Goal: Transaction & Acquisition: Purchase product/service

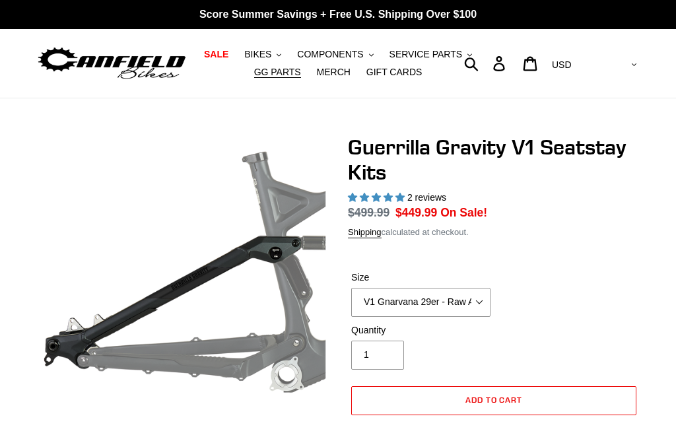
scroll to position [34, 0]
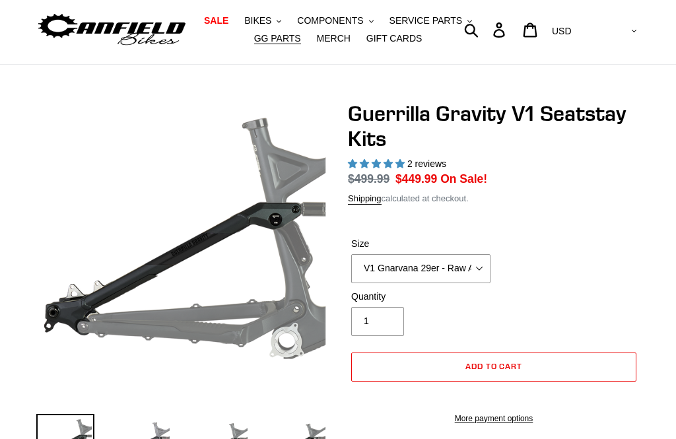
select select "highest-rating"
click at [547, 359] on button "Add to cart" at bounding box center [493, 366] width 285 height 29
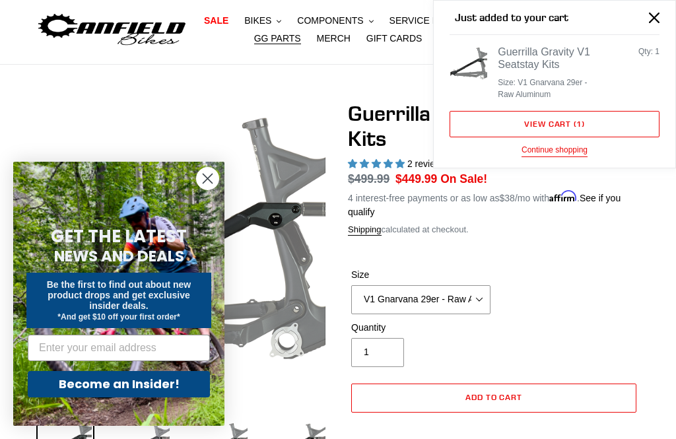
click at [561, 150] on button "Continue shopping" at bounding box center [554, 150] width 66 height 13
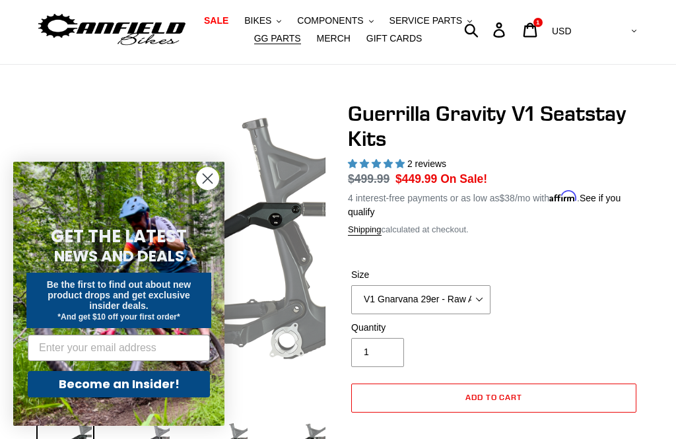
click at [208, 189] on circle "Close dialog" at bounding box center [208, 179] width 22 height 22
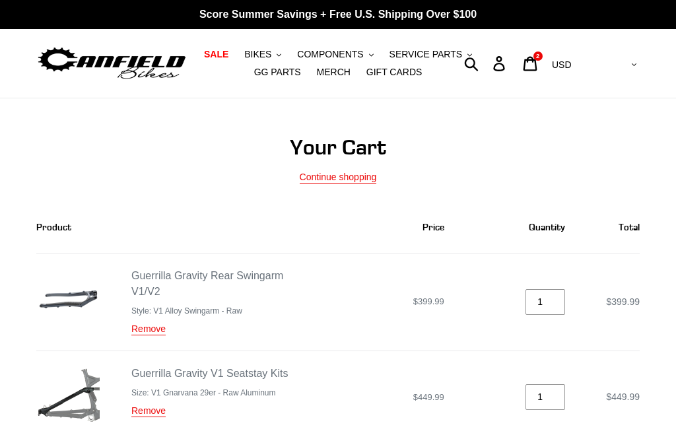
click at [357, 174] on link "Continue shopping" at bounding box center [338, 178] width 77 height 12
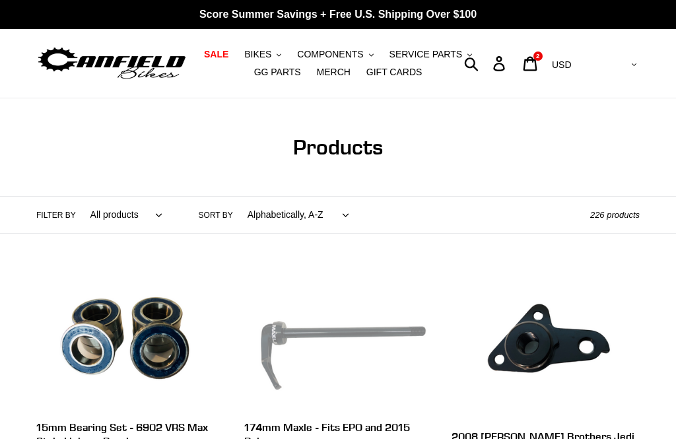
click at [362, 53] on span "COMPONENTS" at bounding box center [330, 54] width 66 height 11
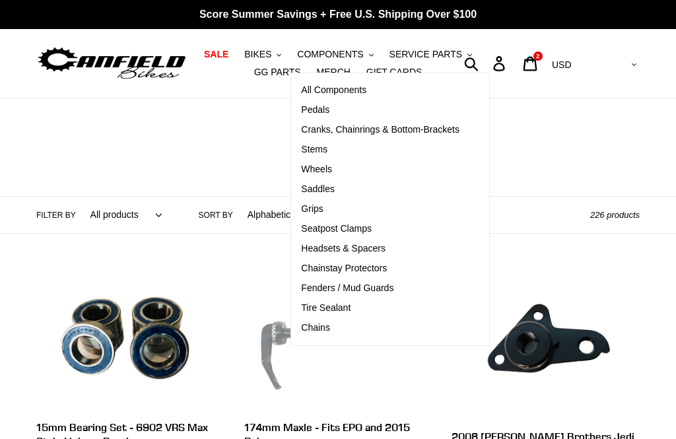
click at [453, 51] on span "SERVICE PARTS" at bounding box center [425, 54] width 73 height 11
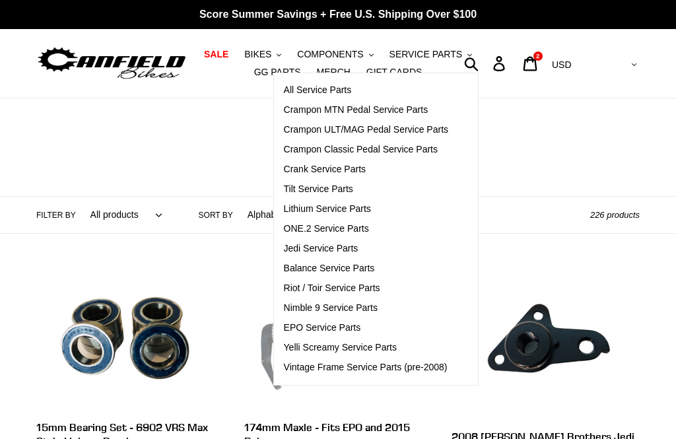
click at [357, 52] on span "COMPONENTS" at bounding box center [330, 54] width 66 height 11
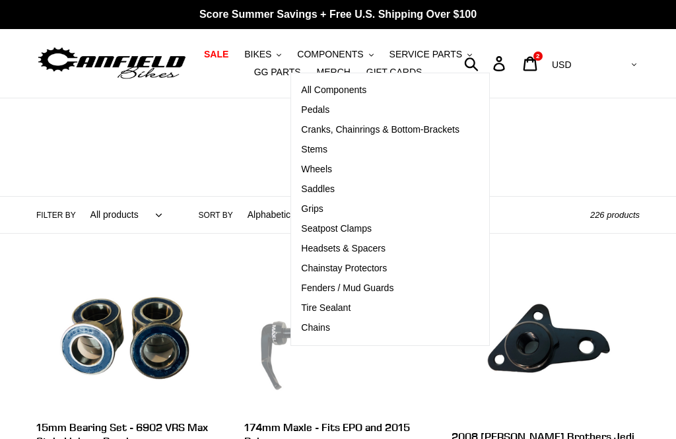
click at [264, 71] on span "GG PARTS" at bounding box center [277, 72] width 47 height 11
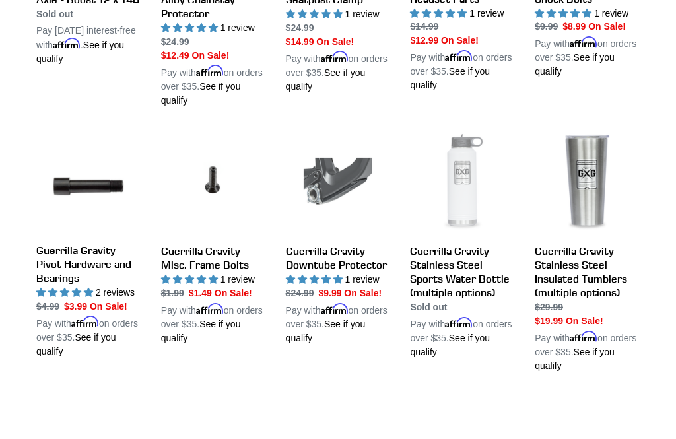
scroll to position [1176, 0]
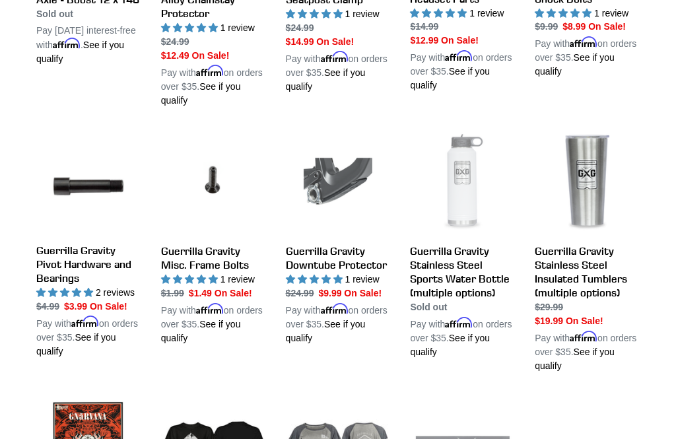
click at [346, 279] on link "Guerrilla Gravity Downtube Protector" at bounding box center [338, 238] width 105 height 215
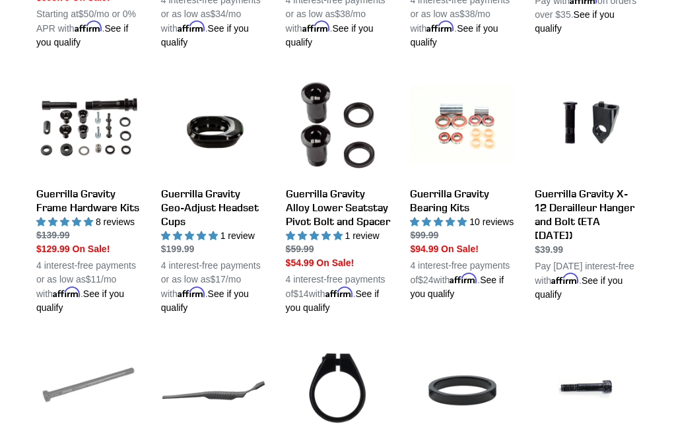
scroll to position [703, 0]
click at [73, 213] on link "Guerrilla Gravity Frame Hardware Kits" at bounding box center [88, 194] width 105 height 242
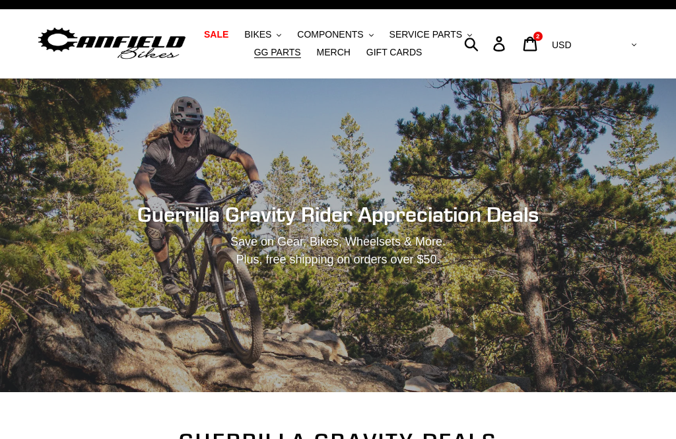
scroll to position [0, 0]
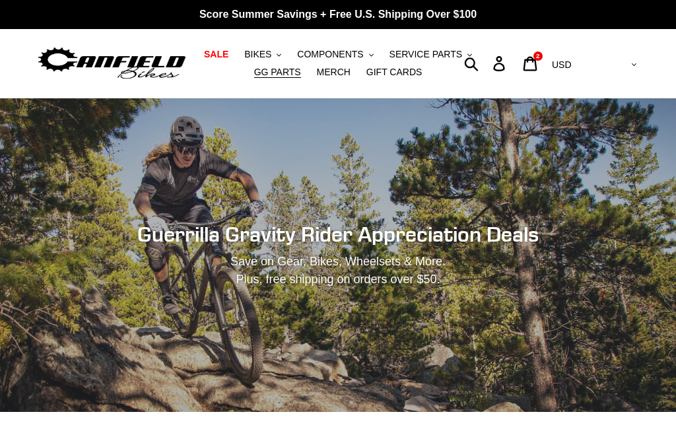
click at [543, 57] on div "2 items" at bounding box center [537, 55] width 9 height 9
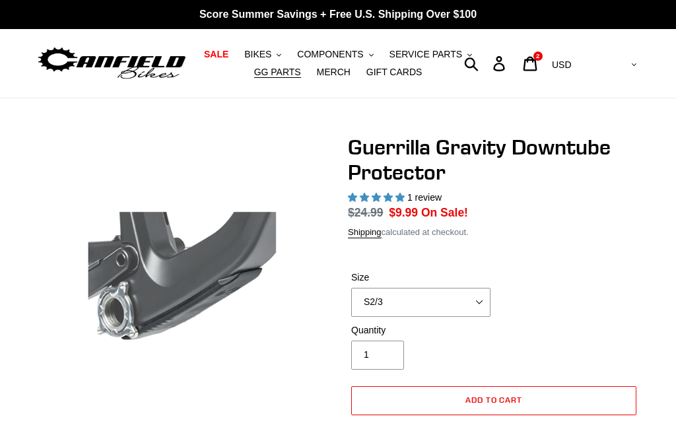
select select "highest-rating"
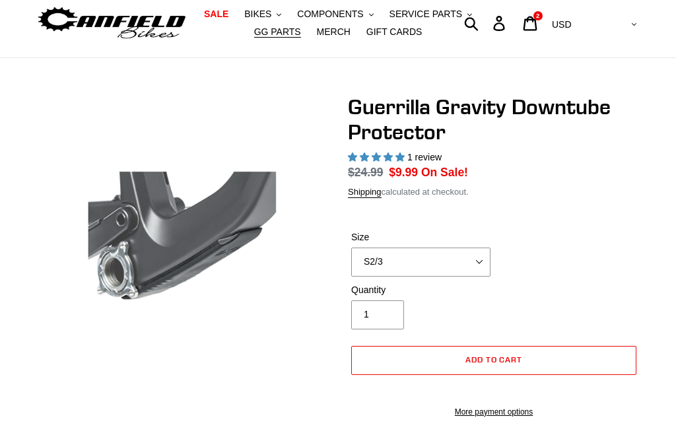
scroll to position [44, 0]
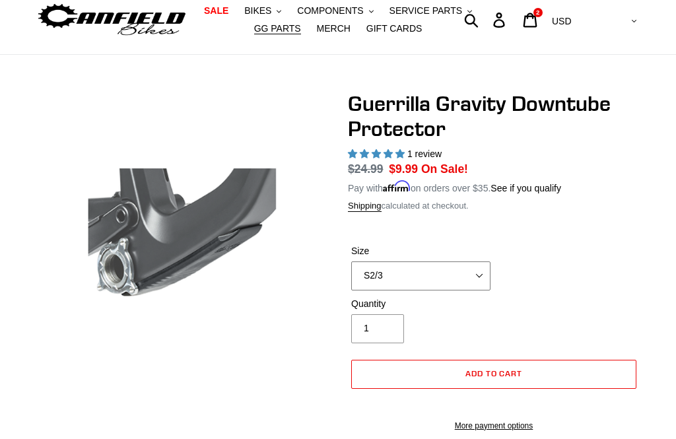
click at [477, 272] on select "S2/3 S4" at bounding box center [420, 275] width 139 height 29
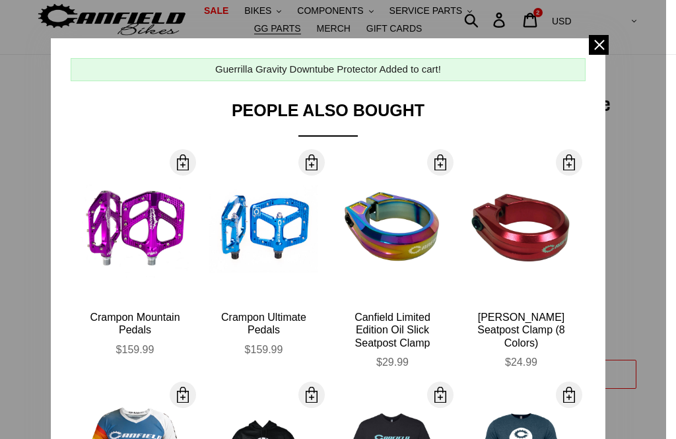
click at [596, 46] on span at bounding box center [599, 45] width 20 height 20
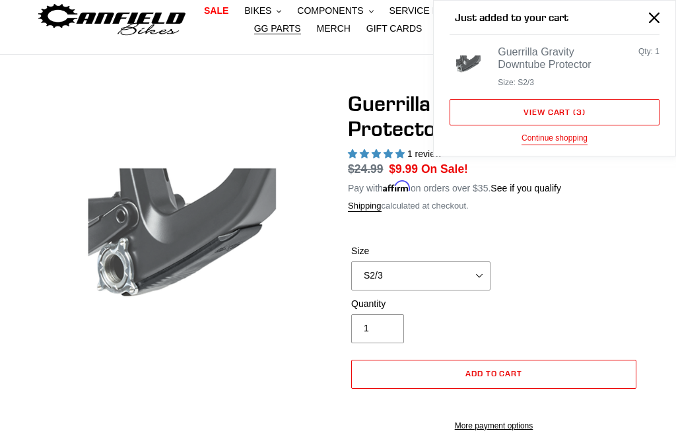
click at [558, 132] on button "Continue shopping" at bounding box center [554, 138] width 66 height 13
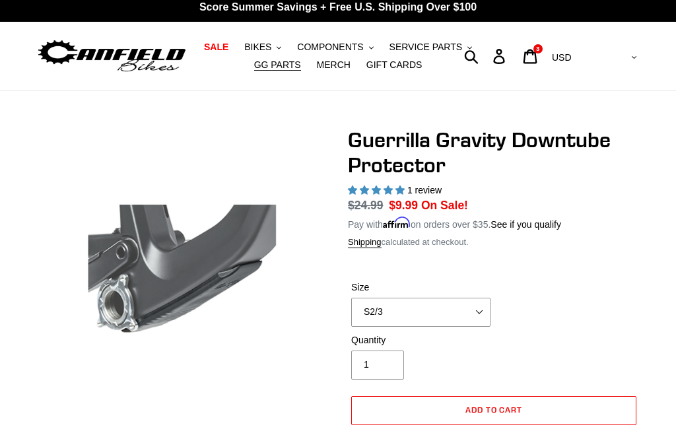
scroll to position [0, 0]
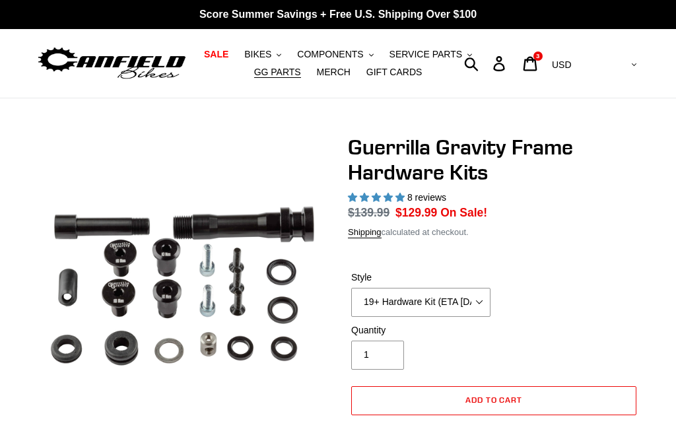
select select "highest-rating"
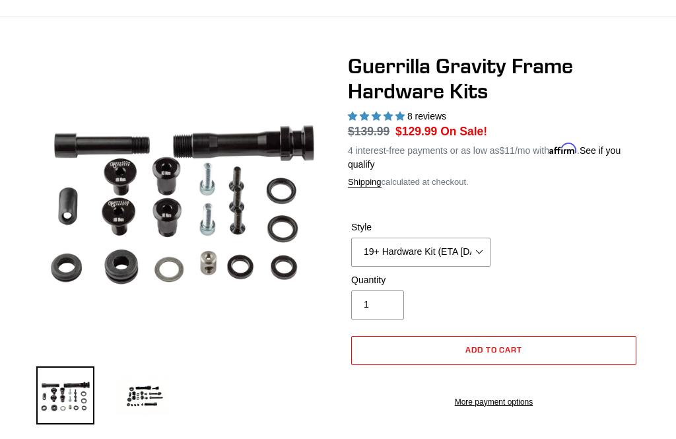
scroll to position [81, 0]
click at [481, 247] on select "19+ Hardware Kit (ETA 10/31/25) 21+ V2 Trail Pistol Complete Hardware Kit" at bounding box center [420, 252] width 139 height 29
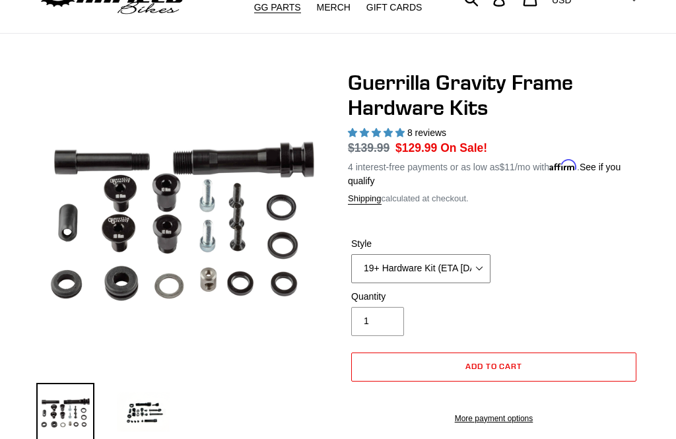
scroll to position [0, 0]
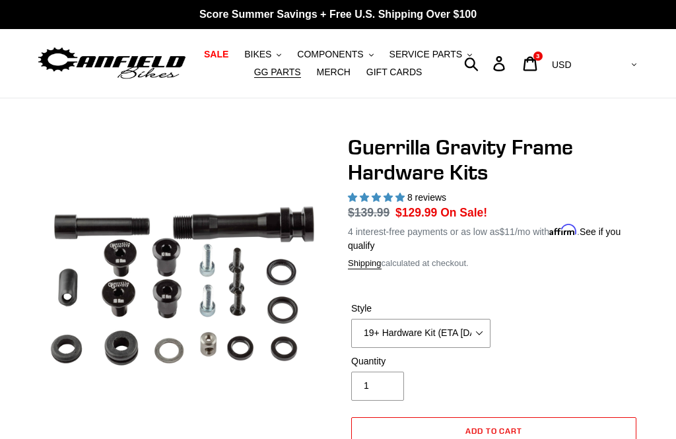
click at [537, 66] on icon at bounding box center [530, 63] width 15 height 15
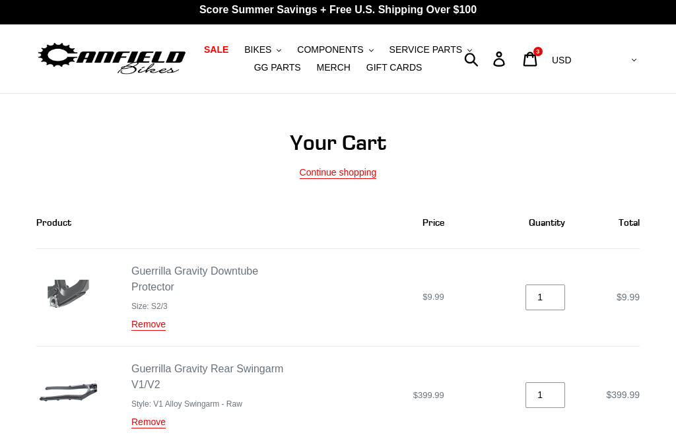
scroll to position [5, 0]
click at [279, 63] on span "GG PARTS" at bounding box center [277, 67] width 47 height 11
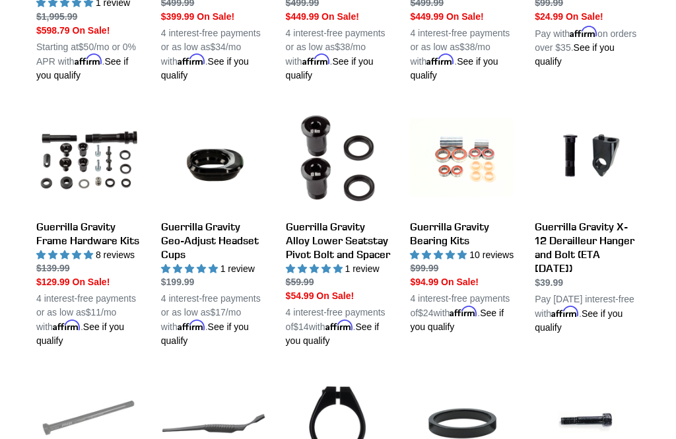
scroll to position [675, 0]
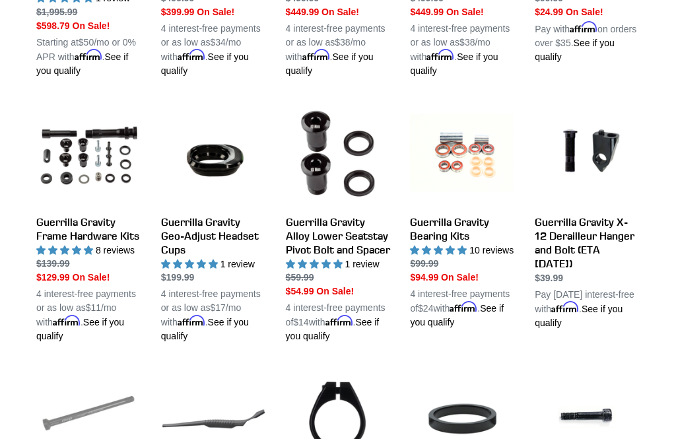
click at [80, 240] on link "Guerrilla Gravity Frame Hardware Kits" at bounding box center [88, 222] width 105 height 242
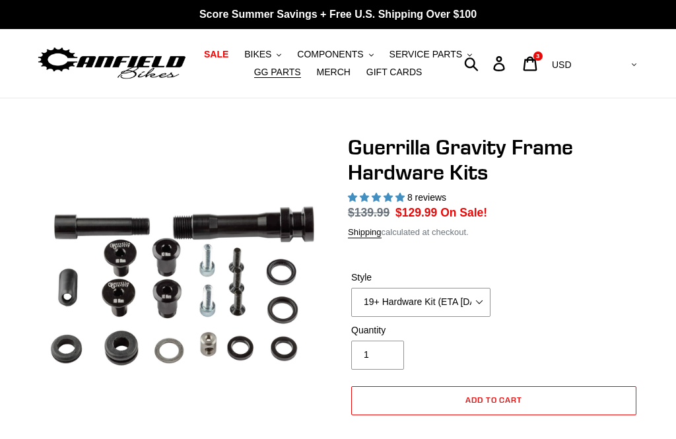
select select "highest-rating"
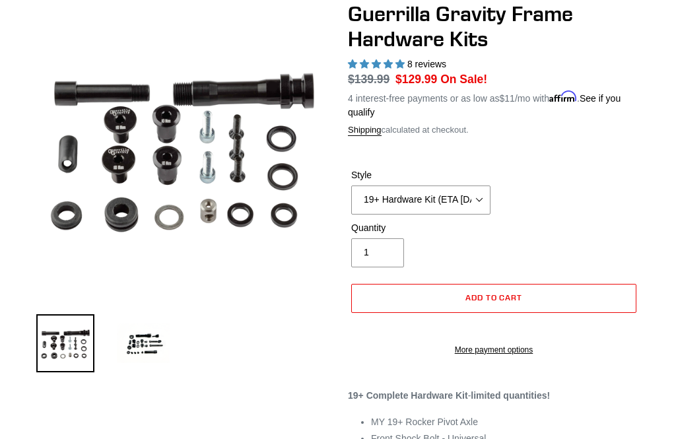
scroll to position [133, 0]
click at [481, 196] on select "19+ Hardware Kit (ETA 10/31/25) 21+ V2 Trail Pistol Complete Hardware Kit" at bounding box center [420, 199] width 139 height 29
select select "21+ V2 Trail Pistol Complete Hardware Kit"
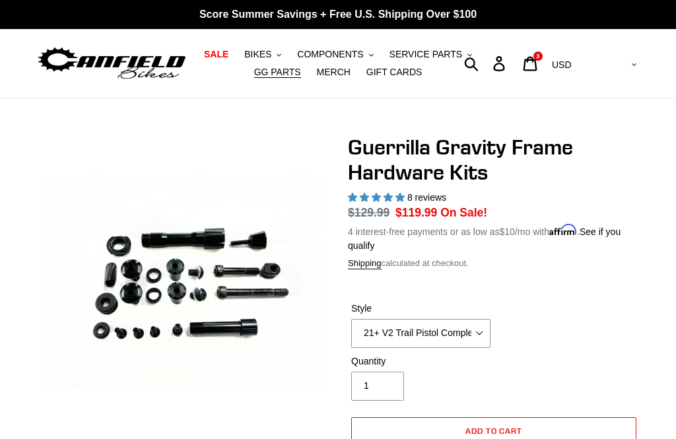
click at [537, 58] on icon at bounding box center [530, 63] width 15 height 15
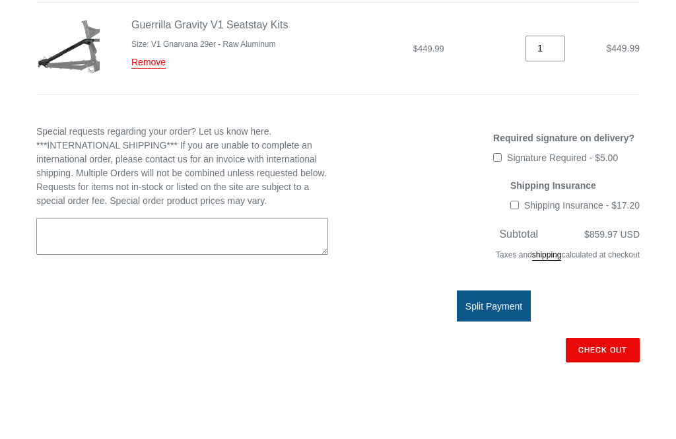
scroll to position [451, 0]
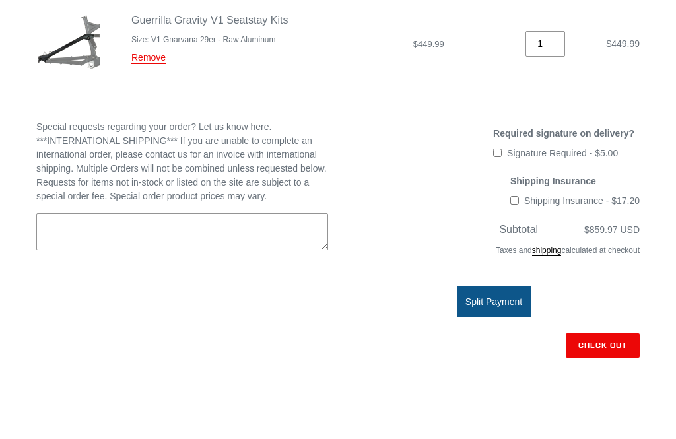
click at [603, 350] on input "Check out" at bounding box center [603, 345] width 74 height 24
